Goal: Transaction & Acquisition: Purchase product/service

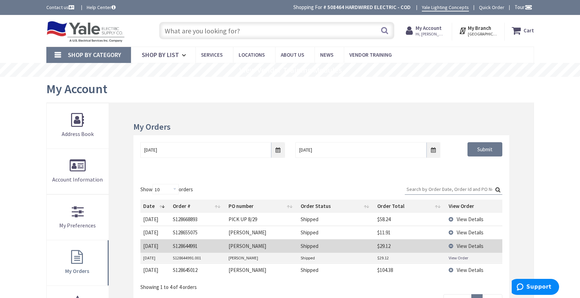
click at [229, 31] on input "text" at bounding box center [276, 30] width 235 height 17
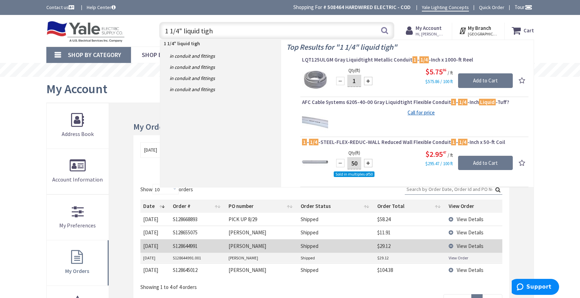
type input "1 1/4" liquid tight"
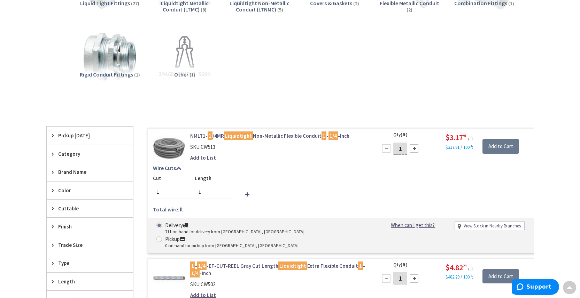
scroll to position [150, 0]
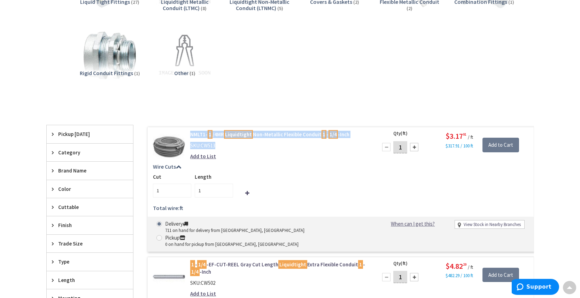
drag, startPoint x: 220, startPoint y: 146, endPoint x: 188, endPoint y: 135, distance: 33.1
click at [189, 135] on div "NMLT1- 1 /4MR Liquidtight Non-Metallic Flexible Conduit 1 - 1/4 -Inch SKU: CW51…" at bounding box center [279, 147] width 188 height 33
copy div "NMLT1- 1 /4MR Liquidtight Non-Metallic Flexible Conduit 1 - 1/4 -Inch SKU: CW513"
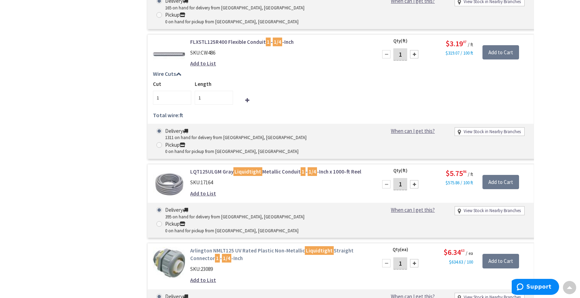
scroll to position [581, 0]
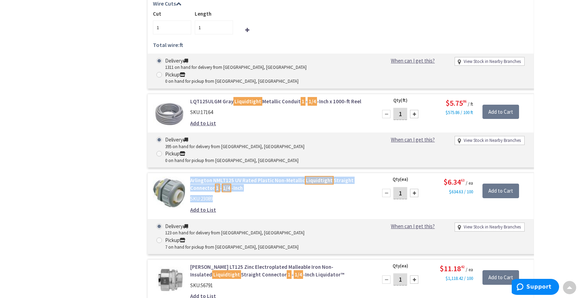
drag, startPoint x: 218, startPoint y: 144, endPoint x: 186, endPoint y: 126, distance: 36.8
click at [186, 177] on div "Arlington NMLT125 UV Rated Plastic Non-Metallic Liquidtight Straight Connector …" at bounding box center [279, 197] width 188 height 40
copy div "Arlington NMLT125 UV Rated Plastic Non-Metallic Liquidtight Straight Connector …"
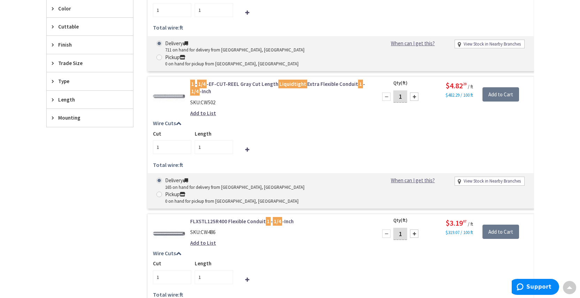
scroll to position [0, 0]
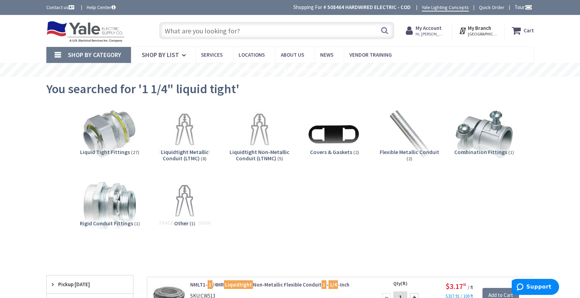
click at [244, 28] on input "text" at bounding box center [276, 30] width 235 height 17
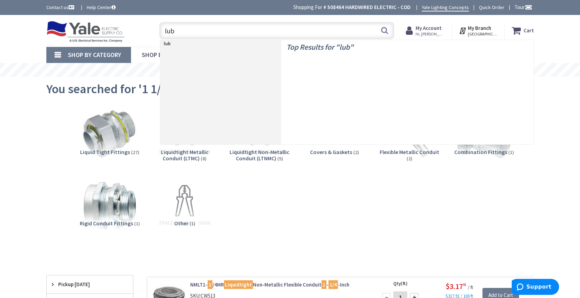
type input "lube"
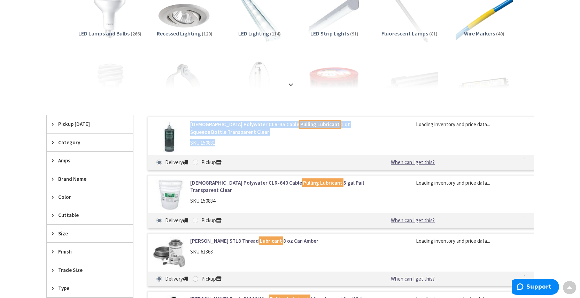
drag, startPoint x: 222, startPoint y: 144, endPoint x: 191, endPoint y: 125, distance: 36.4
click at [191, 125] on div "American Polywater CLR-35 Cable Pulling Lubricant 1 qt Squeeze Bottle Transpare…" at bounding box center [279, 135] width 188 height 29
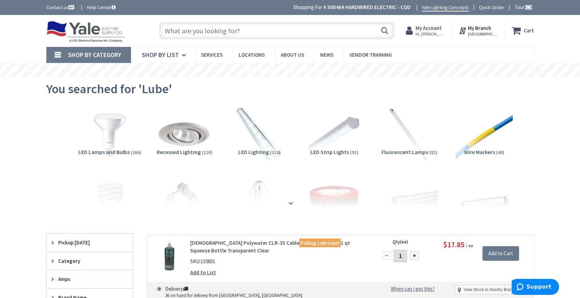
click at [213, 32] on input "text" at bounding box center [276, 30] width 235 height 17
click at [232, 29] on input "text" at bounding box center [276, 30] width 235 height 17
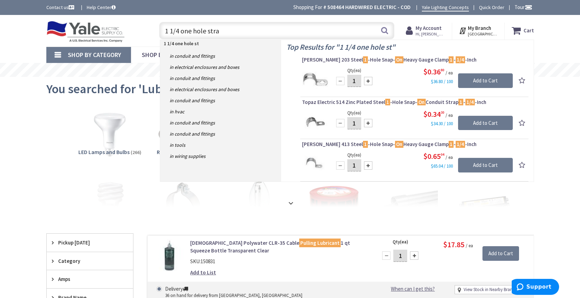
type input "1 1/4 one hole strap"
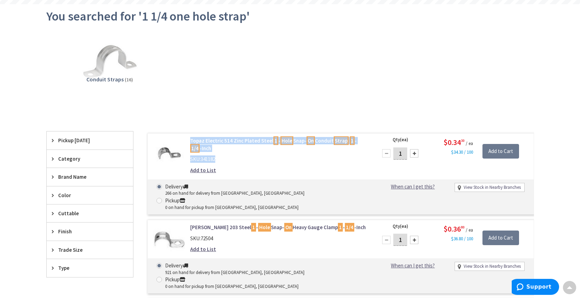
drag, startPoint x: 221, startPoint y: 160, endPoint x: 190, endPoint y: 142, distance: 35.5
click at [190, 142] on div "Topaz Electric 514 Zinc Plated Steel 1 - Hole Snap- On Conduit Strap 1 - 1/4 -I…" at bounding box center [279, 157] width 188 height 40
copy div "Topaz Electric 514 Zinc Plated Steel 1 - Hole Snap- On Conduit Strap 1 - 1/4 -I…"
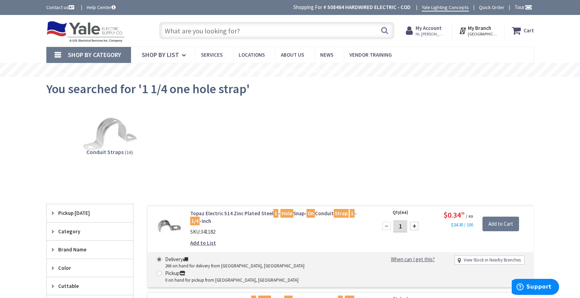
click at [238, 32] on input "text" at bounding box center [276, 30] width 235 height 17
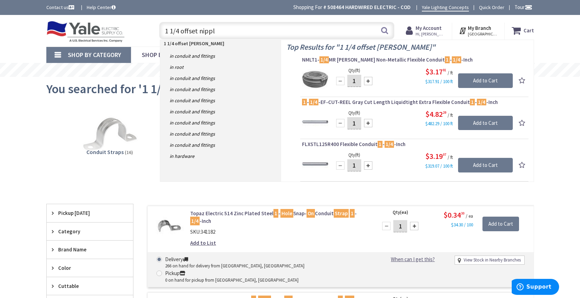
type input "1 1/4 offset nipple"
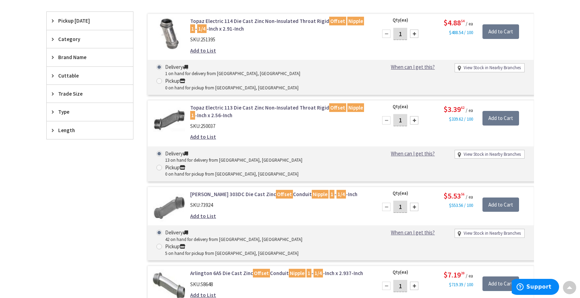
scroll to position [196, 0]
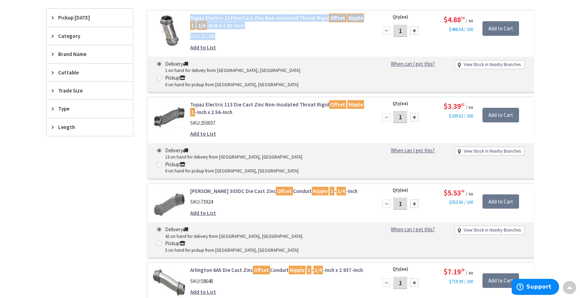
drag, startPoint x: 226, startPoint y: 38, endPoint x: 184, endPoint y: 15, distance: 48.0
click at [184, 15] on div "Topaz Electric 114 Die Cast Zinc Non-Insulated Throat Rigid Offset Nipple 1 - 1…" at bounding box center [260, 34] width 225 height 40
copy div "Topaz Electric 114 Die Cast Zinc Non-Insulated Throat Rigid Offset Nipple 1 - 1…"
click at [253, 18] on link "Topaz Electric 114 Die Cast Zinc Non-Insulated Throat Rigid Offset Nipple 1 - 1…" at bounding box center [278, 21] width 177 height 15
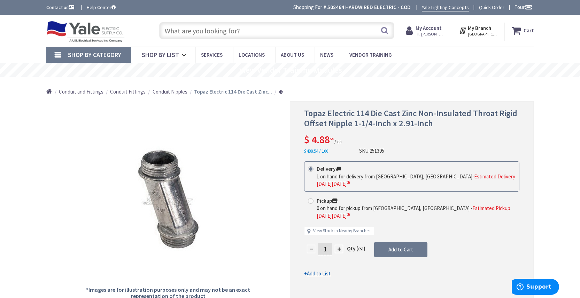
click at [217, 29] on input "text" at bounding box center [276, 30] width 235 height 17
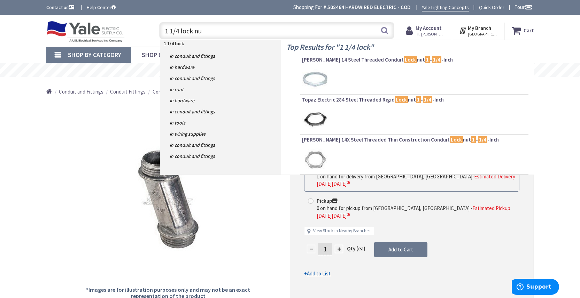
type input "1 1/4 lock nut"
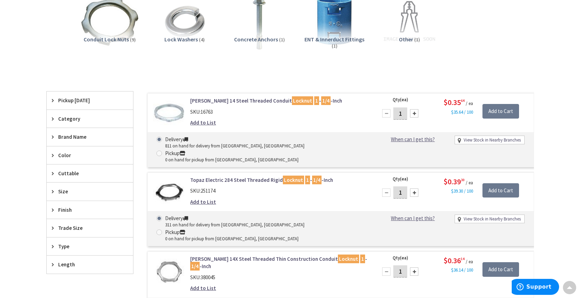
scroll to position [112, 0]
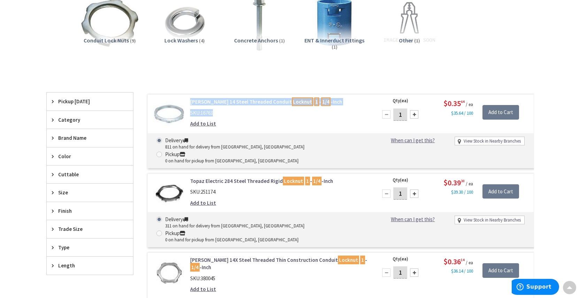
drag, startPoint x: 222, startPoint y: 114, endPoint x: 191, endPoint y: 103, distance: 32.9
click at [191, 103] on div "Crouse-Hinds 14 Steel Threaded Conduit Locknut 1 - 1/4 -Inch SKU: 16763 Add to …" at bounding box center [279, 114] width 188 height 33
copy div "Crouse-Hinds 14 Steel Threaded Conduit Locknut 1 - 1/4 -Inch SKU: 16763"
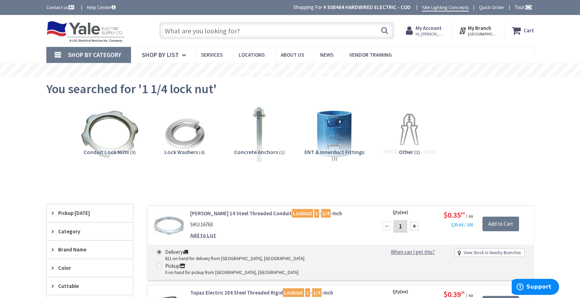
click at [266, 32] on input "text" at bounding box center [276, 30] width 235 height 17
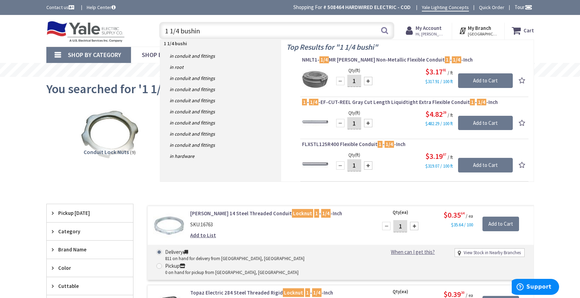
type input "1 1/4 bushing"
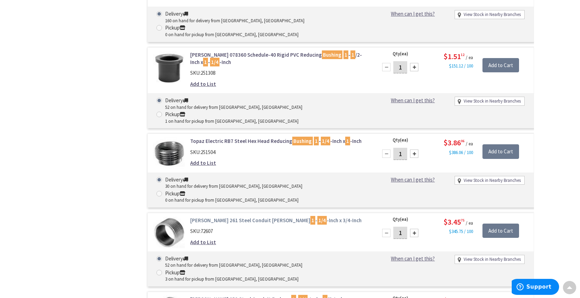
scroll to position [887, 0]
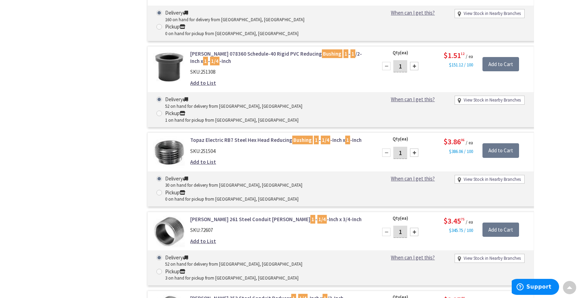
drag, startPoint x: 220, startPoint y: 208, endPoint x: 191, endPoint y: 196, distance: 31.8
copy div "Crouse-Hinds 934 Plastic Insulated Bushing 1 - 1/4 -Inch SKU: 73362"
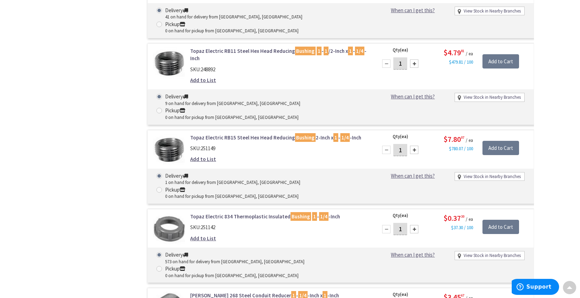
scroll to position [0, 0]
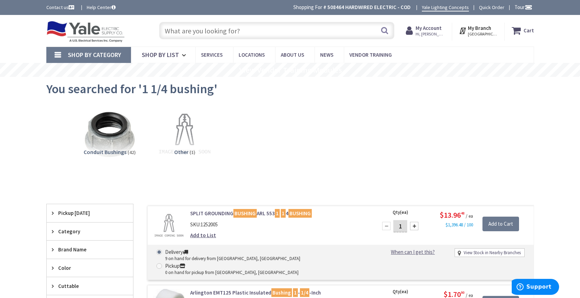
click at [234, 32] on input "text" at bounding box center [276, 30] width 235 height 17
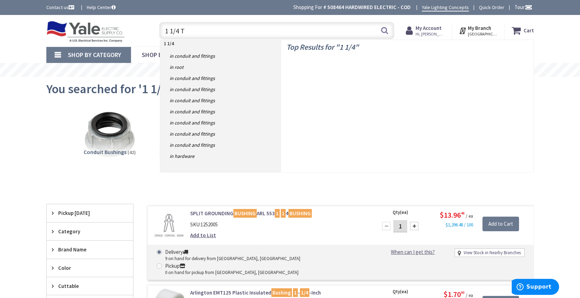
type input "1 1/4 TA"
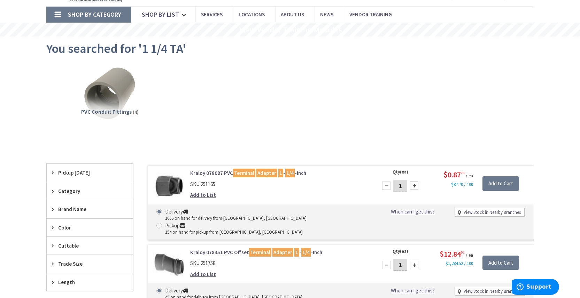
scroll to position [42, 0]
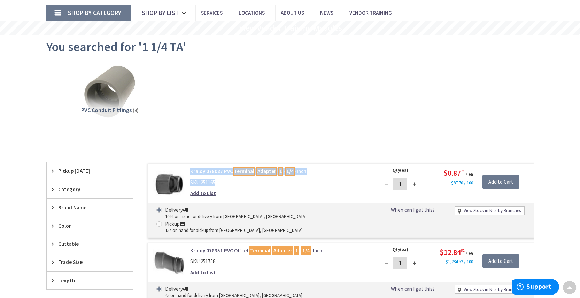
drag, startPoint x: 222, startPoint y: 182, endPoint x: 191, endPoint y: 174, distance: 32.2
click at [191, 174] on div "Kraloy 078087 PVC Terminal Adapter 1 - 1/4 -Inch SKU: 251165 Add to List" at bounding box center [279, 184] width 188 height 33
copy div "Kraloy 078087 PVC Terminal Adapter 1 - 1/4 -Inch SKU: 251165"
click at [212, 174] on link "Kraloy 078087 PVC Terminal Adapter 1 - 1/4 -Inch" at bounding box center [278, 171] width 177 height 7
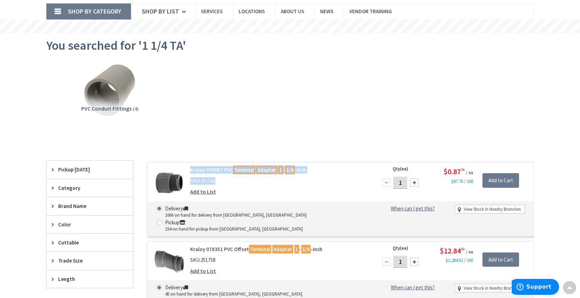
scroll to position [44, 0]
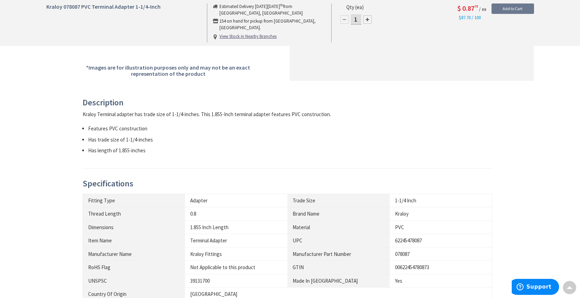
scroll to position [233, 0]
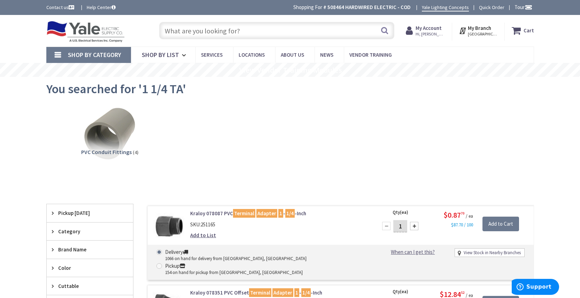
click at [231, 32] on input "text" at bounding box center [276, 30] width 235 height 17
click at [242, 30] on input "text" at bounding box center [276, 30] width 235 height 17
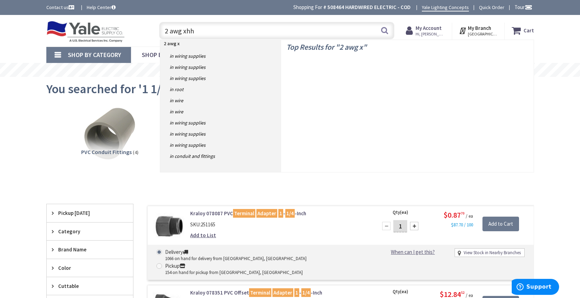
type input "2 awg xhhw"
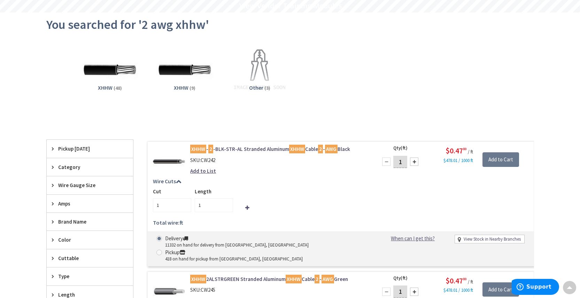
scroll to position [118, 0]
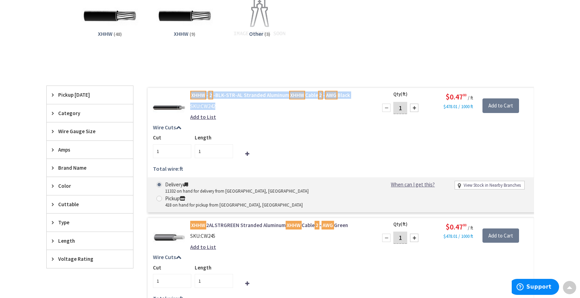
drag, startPoint x: 216, startPoint y: 107, endPoint x: 190, endPoint y: 93, distance: 28.6
click at [190, 93] on div "XHHW - 2 -BLK-STR-AL Stranded Aluminum XHHW Cable 2 - AWG Black SKU: CW242 Add …" at bounding box center [279, 108] width 188 height 33
copy div "XHHW - 2 -BLK-STR-AL Stranded Aluminum XHHW Cable 2 - AWG Black SKU: CW242"
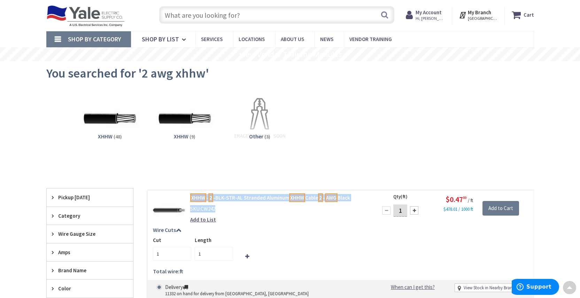
scroll to position [0, 0]
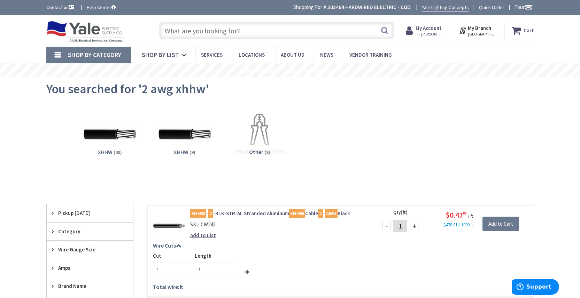
click at [216, 37] on input "text" at bounding box center [276, 30] width 235 height 17
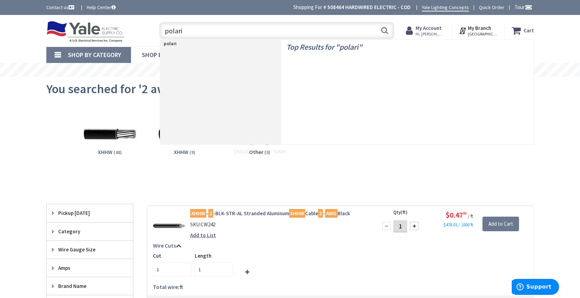
type input "polaris"
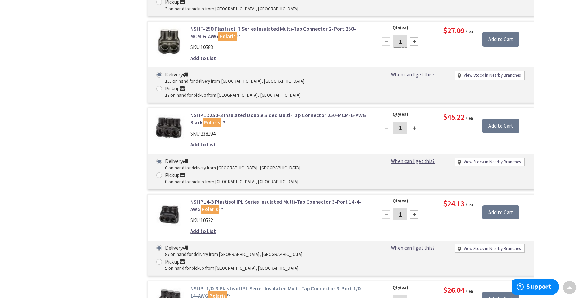
scroll to position [467, 0]
click at [278, 285] on link "NSI IPL1/0-3 Plastisol IPL Series Insulated Multi-Tap Connector 3-Port 1/0-14-A…" at bounding box center [278, 292] width 177 height 15
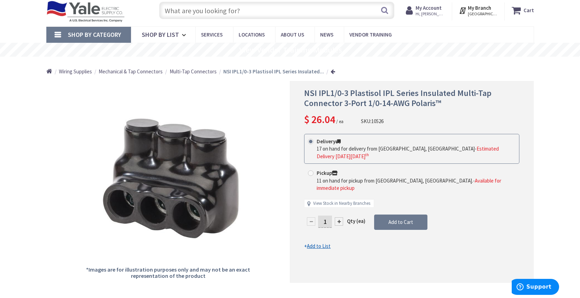
scroll to position [22, 0]
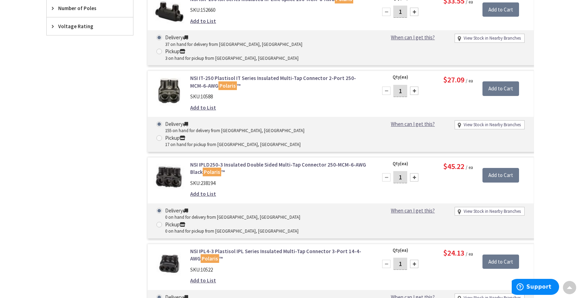
scroll to position [422, 0]
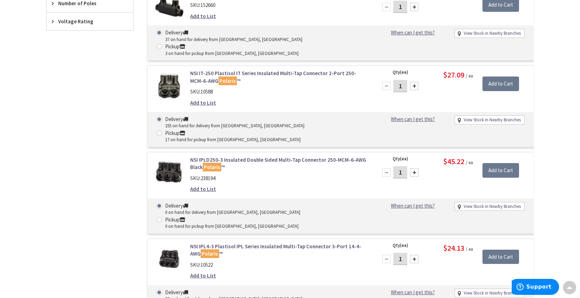
drag, startPoint x: 220, startPoint y: 197, endPoint x: 215, endPoint y: 195, distance: 5.6
click at [215, 261] on div "SKU: 10522" at bounding box center [278, 264] width 177 height 7
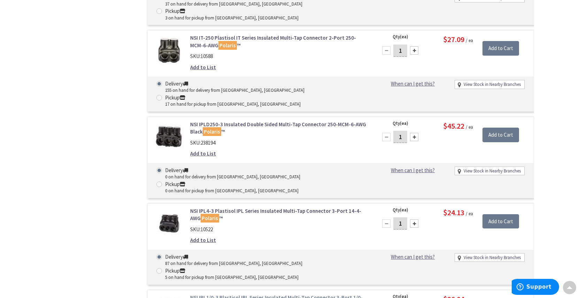
scroll to position [459, 0]
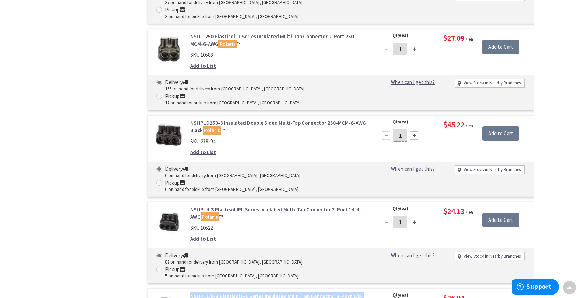
drag, startPoint x: 223, startPoint y: 234, endPoint x: 192, endPoint y: 215, distance: 36.8
copy div "NSI IPL1/0-3 Plastisol IPL Series Insulated Multi-Tap Connector 3-Port 1/0-14-A…"
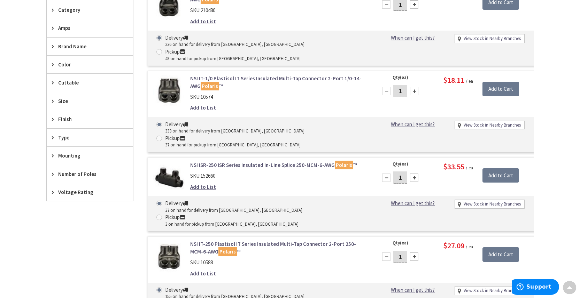
scroll to position [0, 0]
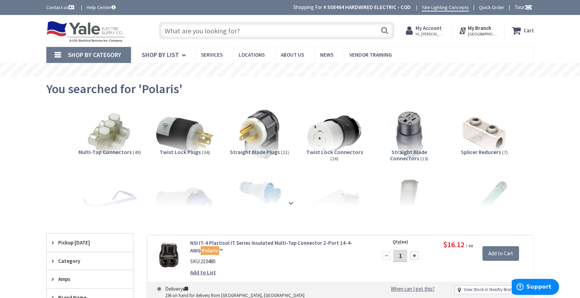
click at [226, 29] on input "text" at bounding box center [276, 30] width 235 height 17
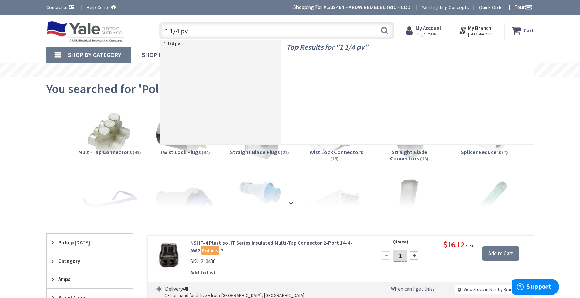
type input "1 1/4 pvc"
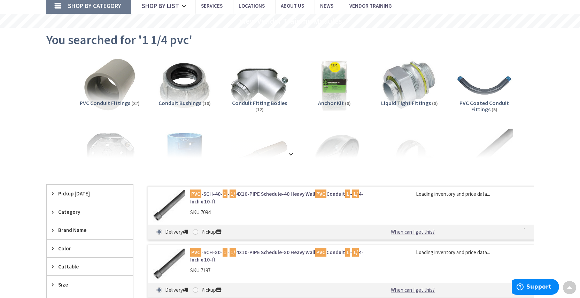
scroll to position [85, 0]
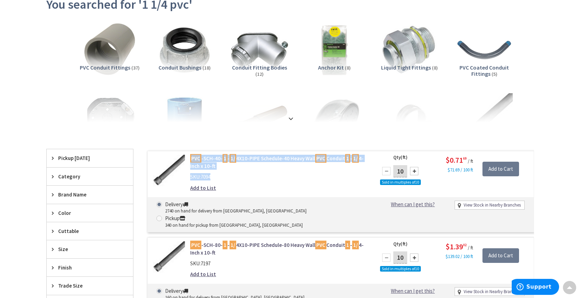
drag, startPoint x: 218, startPoint y: 176, endPoint x: 191, endPoint y: 159, distance: 31.1
click at [191, 159] on div "PVC -SCH-40- 1 - 1/ 4X10-PIPE Schedule-40 Heavy Wall PVC Conduit 1 - 1/ 4-Inch …" at bounding box center [279, 175] width 188 height 40
copy div "PVC -SCH-40- 1 - 1/ 4X10-PIPE Schedule-40 Heavy Wall PVC Conduit 1 - 1/ 4-Inch …"
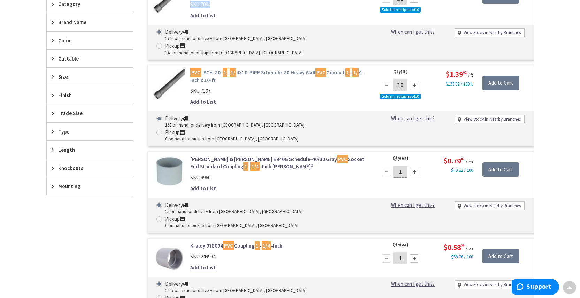
scroll to position [283, 0]
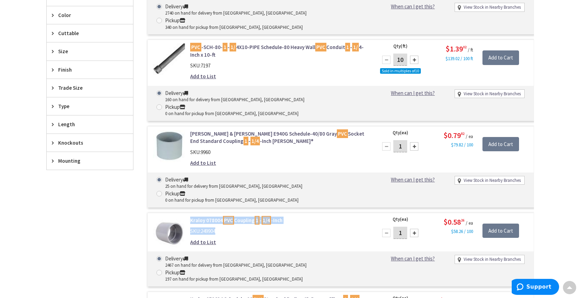
drag, startPoint x: 222, startPoint y: 191, endPoint x: 190, endPoint y: 181, distance: 33.0
click at [190, 217] on div "Kraloy 078004 PVC Coupling 1 - 1/4 -Inch SKU: 249904 Add to List" at bounding box center [279, 233] width 188 height 33
copy div "Kraloy 078004 PVC Coupling 1 - 1/4 -Inch SKU: 249904"
